Goal: Task Accomplishment & Management: Use online tool/utility

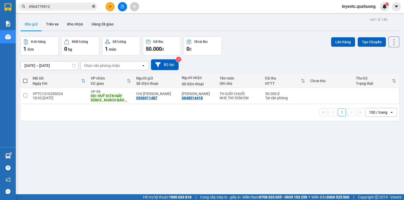
click at [93, 7] on icon "close-circle" at bounding box center [93, 6] width 3 height 3
click at [82, 7] on input "text" at bounding box center [60, 7] width 62 height 6
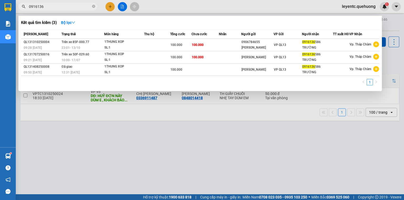
type input "0916136"
click at [206, 167] on div at bounding box center [202, 100] width 404 height 200
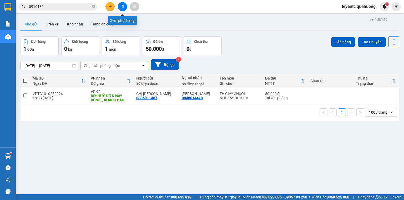
click at [124, 5] on icon "file-add" at bounding box center [122, 7] width 4 height 4
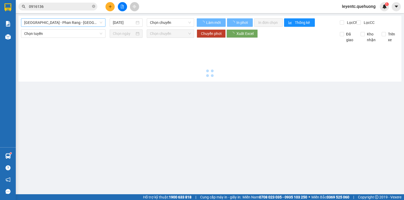
click at [99, 21] on span "[GEOGRAPHIC_DATA] - Phan Rang - [GEOGRAPHIC_DATA]" at bounding box center [63, 23] width 78 height 8
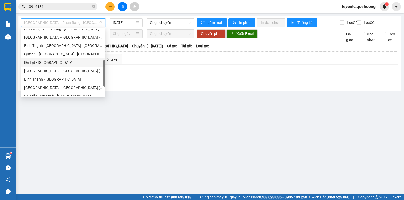
scroll to position [143, 0]
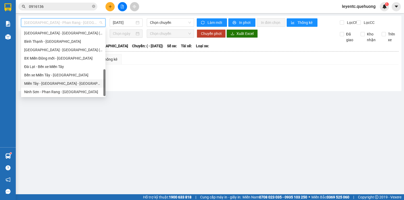
click at [63, 86] on div "Miền Tây - [GEOGRAPHIC_DATA] - [GEOGRAPHIC_DATA]" at bounding box center [63, 84] width 78 height 6
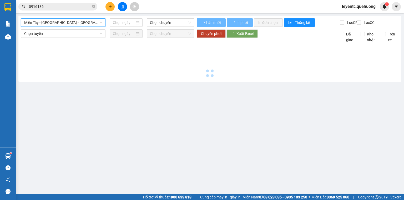
type input "[DATE]"
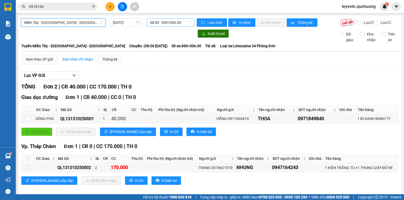
click at [160, 21] on span "08:00 - 85H-006.00" at bounding box center [170, 23] width 41 height 8
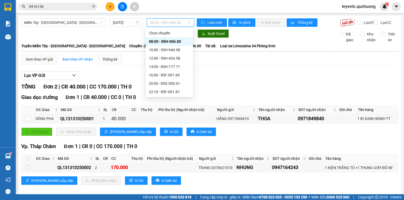
scroll to position [51, 0]
click at [159, 51] on div "23:01 - 85F-000.77" at bounding box center [169, 50] width 41 height 6
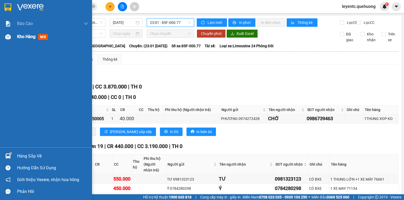
click at [21, 33] on div "Kho hàng mới" at bounding box center [52, 36] width 71 height 13
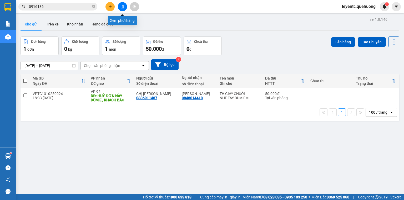
click at [122, 9] on button at bounding box center [122, 6] width 9 height 9
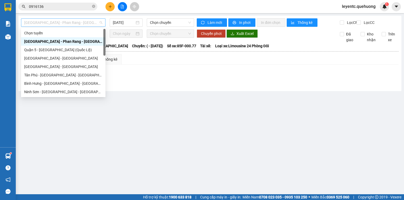
click at [73, 21] on span "[GEOGRAPHIC_DATA] - Phan Rang - [GEOGRAPHIC_DATA]" at bounding box center [63, 23] width 78 height 8
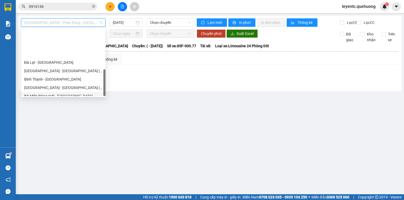
scroll to position [143, 0]
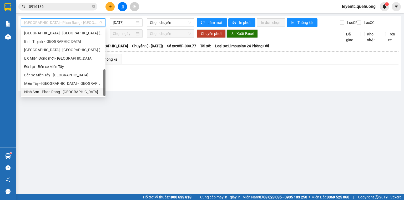
click at [57, 93] on div "Ninh Sơn - Phan Rang - [GEOGRAPHIC_DATA]" at bounding box center [63, 92] width 78 height 6
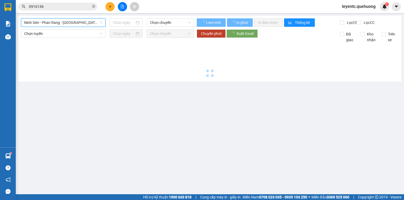
type input "[DATE]"
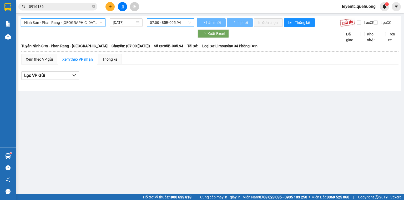
click at [163, 21] on span "07:00 - 85B-005.94" at bounding box center [170, 23] width 41 height 8
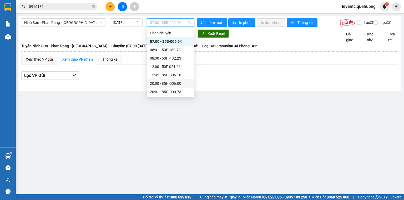
click at [161, 84] on div "20:00 - 85H-006.00" at bounding box center [170, 84] width 41 height 6
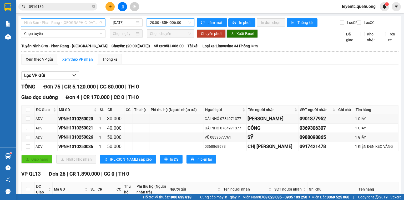
click at [65, 24] on span "Ninh Sơn - Phan Rang - [GEOGRAPHIC_DATA]" at bounding box center [63, 23] width 78 height 8
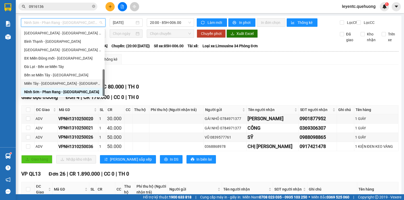
click at [48, 83] on div "Miền Tây - [GEOGRAPHIC_DATA] - [GEOGRAPHIC_DATA]" at bounding box center [62, 84] width 77 height 6
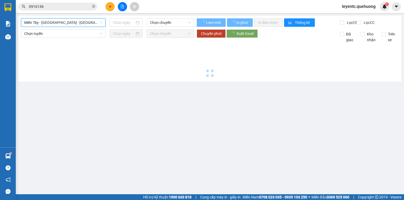
type input "[DATE]"
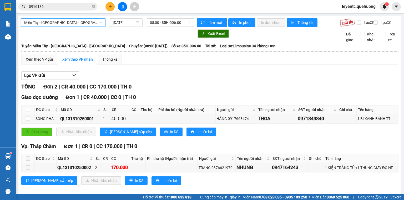
click at [71, 25] on span "Miền Tây - [GEOGRAPHIC_DATA] - [GEOGRAPHIC_DATA]" at bounding box center [63, 23] width 78 height 8
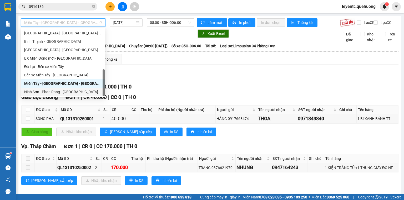
click at [47, 92] on div "Ninh Sơn - Phan Rang - [GEOGRAPHIC_DATA]" at bounding box center [62, 92] width 77 height 6
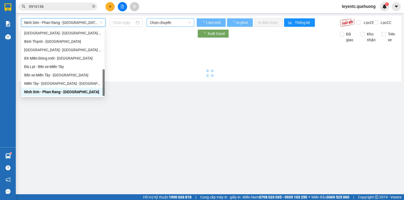
type input "[DATE]"
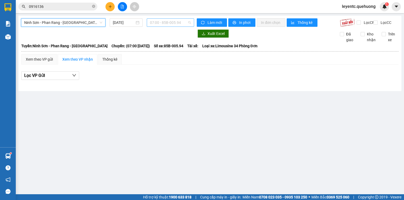
click at [168, 23] on span "07:00 - 85B-005.94" at bounding box center [170, 23] width 41 height 8
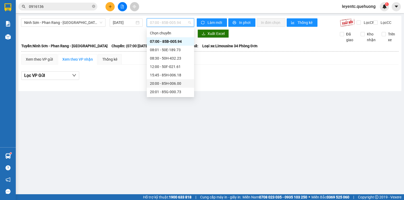
click at [166, 83] on div "20:00 - 85H-006.00" at bounding box center [170, 84] width 41 height 6
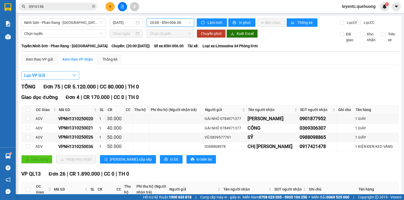
click at [74, 78] on icon "down" at bounding box center [74, 75] width 4 height 4
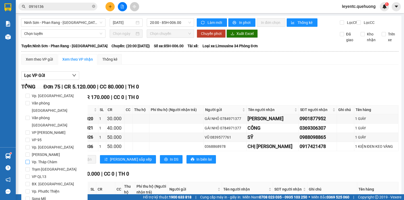
click at [47, 159] on span "Vp. Tháp Chàm" at bounding box center [44, 162] width 29 height 7
click at [30, 160] on input "Vp. Tháp Chàm" at bounding box center [28, 162] width 4 height 4
checkbox input "true"
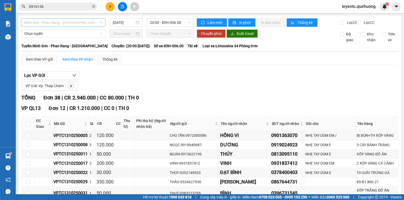
click at [81, 23] on span "Ninh Sơn - Phan Rang - [GEOGRAPHIC_DATA]" at bounding box center [63, 23] width 78 height 8
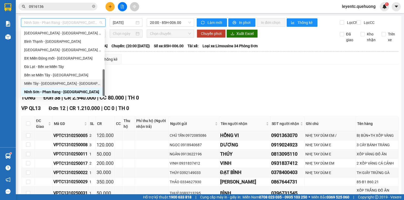
click at [51, 83] on div "Miền Tây - [GEOGRAPHIC_DATA] - [GEOGRAPHIC_DATA]" at bounding box center [62, 84] width 77 height 6
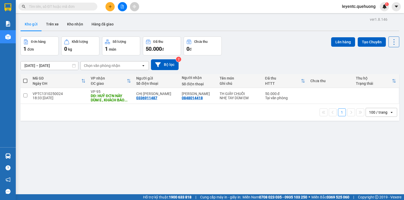
click at [122, 7] on icon "file-add" at bounding box center [122, 7] width 4 height 4
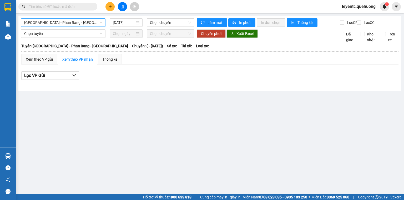
click at [82, 24] on span "[GEOGRAPHIC_DATA] - Phan Rang - [GEOGRAPHIC_DATA]" at bounding box center [63, 23] width 78 height 8
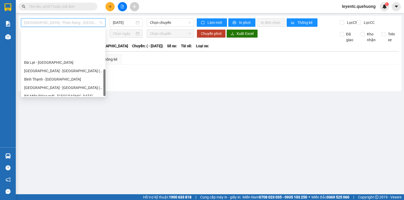
scroll to position [143, 0]
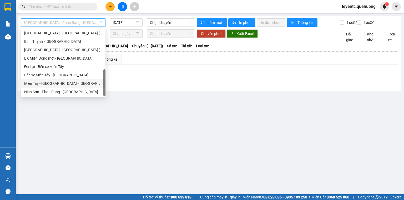
click at [81, 84] on div "Miền Tây - [GEOGRAPHIC_DATA] - [GEOGRAPHIC_DATA]" at bounding box center [63, 84] width 78 height 6
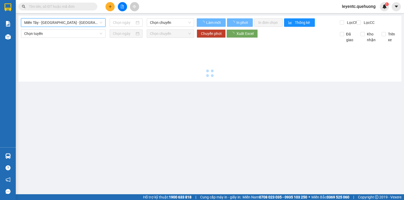
type input "[DATE]"
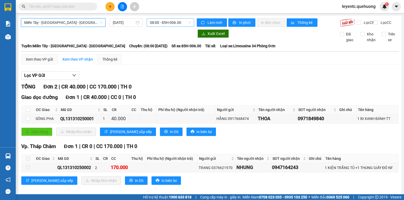
click at [173, 23] on span "08:00 - 85H-006.00" at bounding box center [170, 23] width 41 height 8
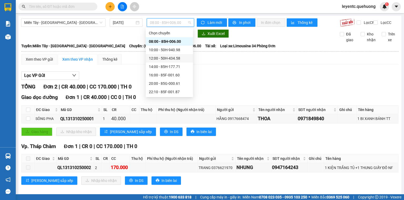
click at [168, 58] on div "12:00 - 50H-434.58" at bounding box center [169, 58] width 41 height 6
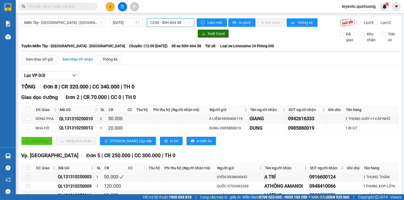
click at [160, 23] on span "12:00 - 50H-434.58" at bounding box center [170, 23] width 41 height 8
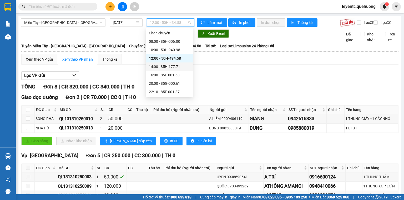
click at [160, 63] on div "14:00 - 85H-177.71" at bounding box center [169, 67] width 47 height 8
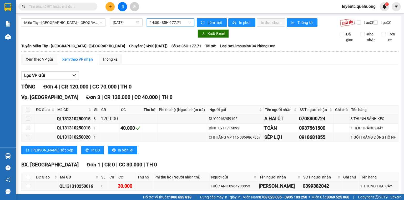
click at [158, 23] on span "14:00 - 85H-177.71" at bounding box center [170, 23] width 41 height 8
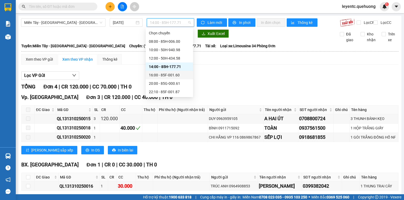
click at [156, 75] on div "16:00 - 85F-001.60" at bounding box center [169, 75] width 41 height 6
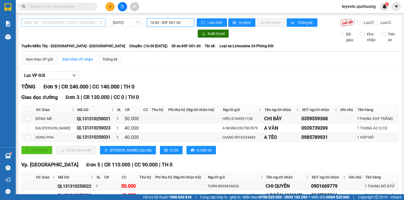
click at [61, 23] on span "Miền Tây - [GEOGRAPHIC_DATA] - [GEOGRAPHIC_DATA]" at bounding box center [63, 23] width 78 height 8
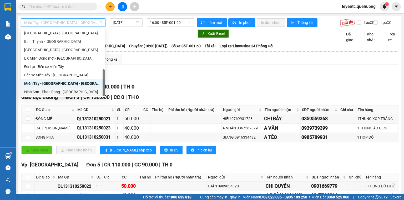
click at [56, 88] on div "Ninh Sơn - Phan Rang - [GEOGRAPHIC_DATA]" at bounding box center [63, 92] width 84 height 8
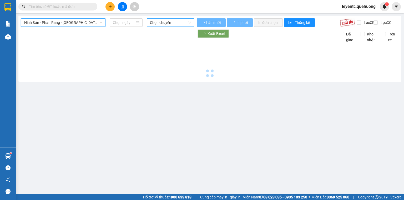
type input "[DATE]"
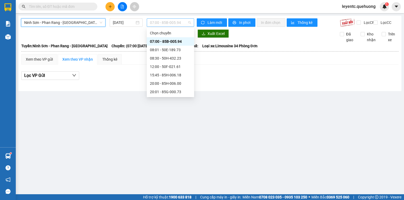
click at [158, 23] on span "07:00 - 85B-005.94" at bounding box center [170, 23] width 41 height 8
click at [154, 82] on div "20:00 - 85H-006.00" at bounding box center [170, 84] width 41 height 6
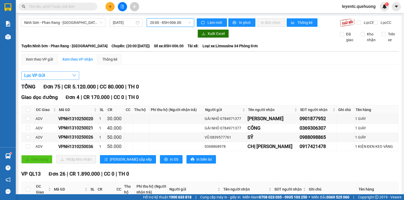
click at [73, 78] on icon "down" at bounding box center [74, 75] width 4 height 4
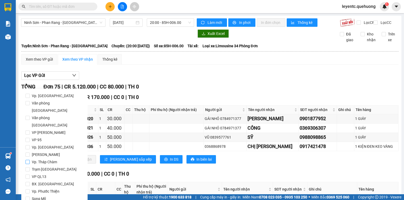
click at [45, 159] on span "Vp. Tháp Chàm" at bounding box center [44, 162] width 29 height 7
click at [30, 160] on input "Vp. Tháp Chàm" at bounding box center [28, 162] width 4 height 4
checkbox input "true"
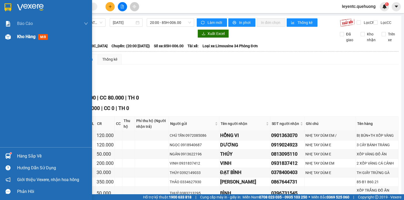
click at [7, 37] on img at bounding box center [8, 37] width 6 height 6
